Goal: Check status: Check status

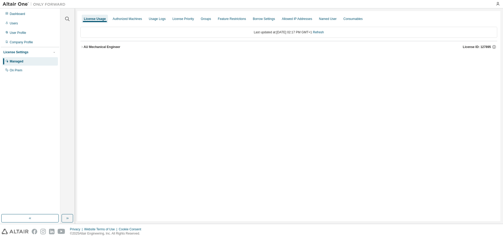
click at [98, 47] on div "AU Mechanical Engineer" at bounding box center [102, 47] width 37 height 4
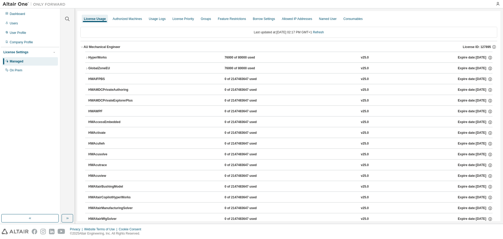
click at [109, 57] on div "HyperWorks" at bounding box center [111, 57] width 47 height 5
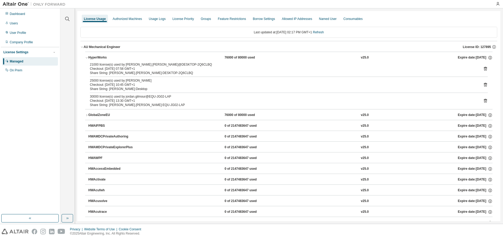
drag, startPoint x: 162, startPoint y: 41, endPoint x: 146, endPoint y: 36, distance: 16.3
click at [146, 36] on div "Last updated at: Mon 2025-08-11 02:17 PM GMT+1 Refresh" at bounding box center [288, 32] width 417 height 11
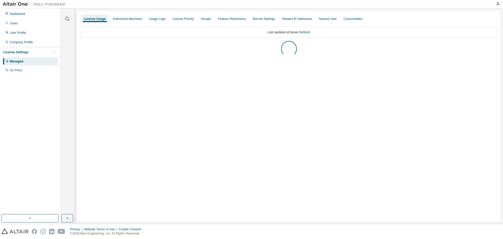
click at [31, 114] on div "Dashboard Users User Profile Company Profile License Settings Managed On Prem" at bounding box center [30, 111] width 58 height 204
click at [107, 44] on button "AU Mechanical Engineer License ID: 127895" at bounding box center [288, 47] width 417 height 12
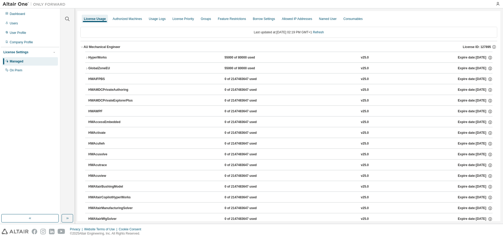
click at [100, 55] on button "HyperWorks 55000 of 80000 used v25.0 Expire date: 2025-08-15" at bounding box center [288, 58] width 407 height 12
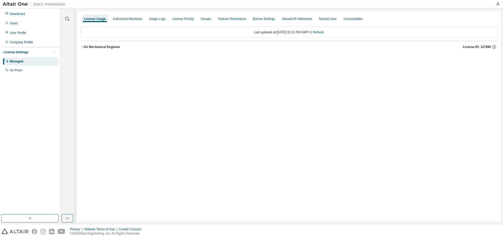
click at [112, 50] on button "AU Mechanical Engineer License ID: 127895" at bounding box center [288, 47] width 417 height 12
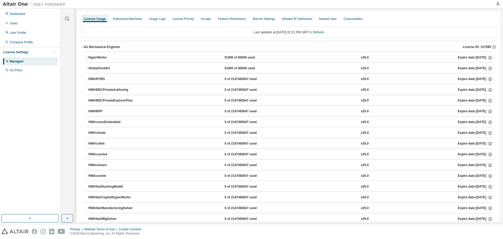
click at [111, 57] on div "HyperWorks" at bounding box center [111, 57] width 47 height 5
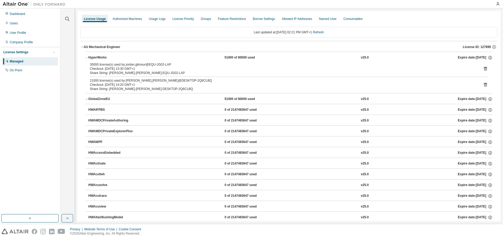
drag, startPoint x: 74, startPoint y: 114, endPoint x: 66, endPoint y: 101, distance: 15.4
click at [66, 101] on div "Clear all Collapse on share string Yes No Only used licenses Yes No Only my usa…" at bounding box center [67, 111] width 13 height 204
